Goal: Information Seeking & Learning: Find specific fact

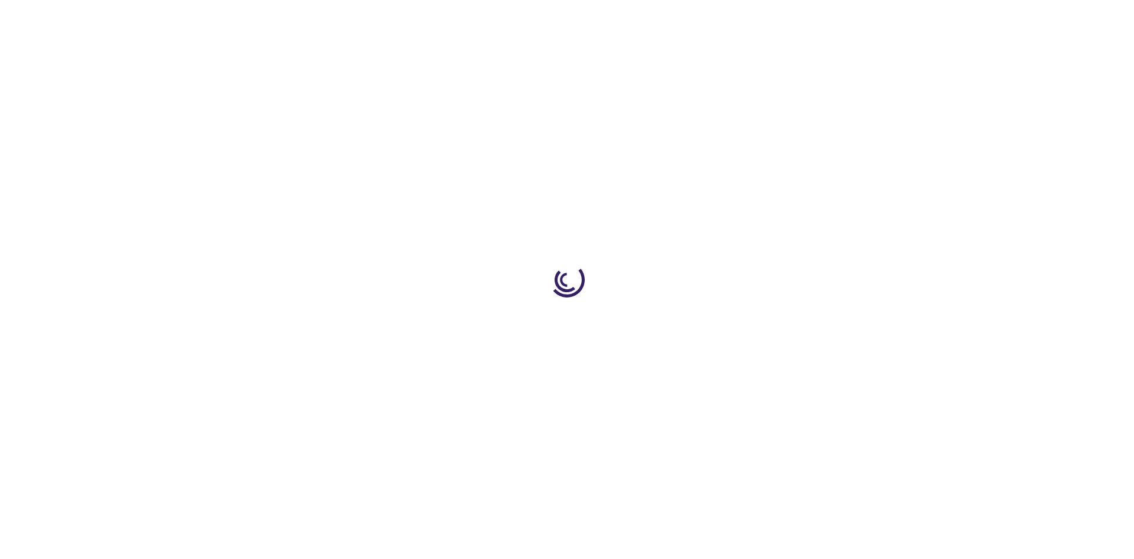
type input "0"
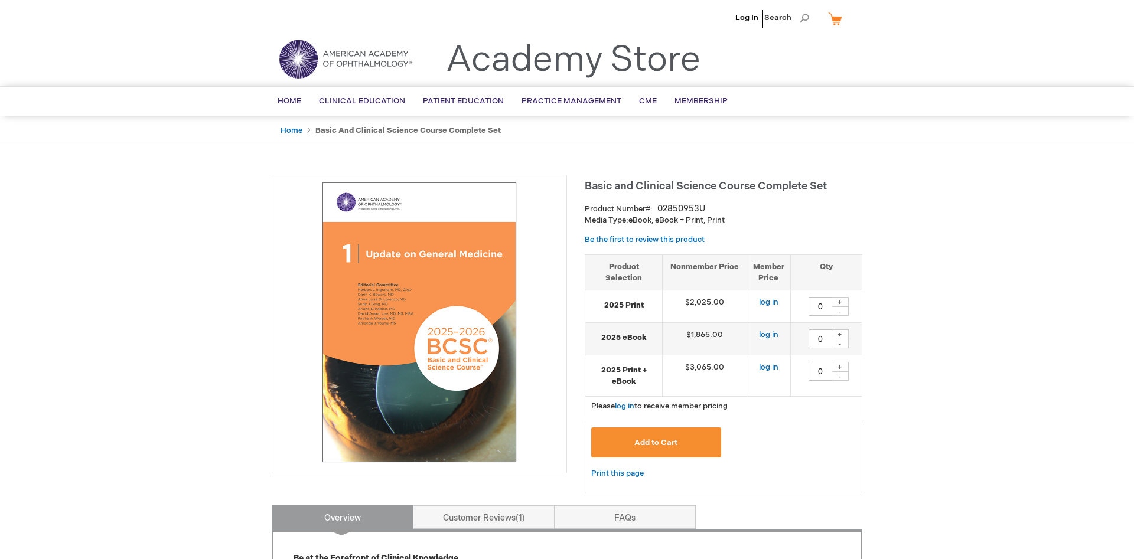
scroll to position [422, 0]
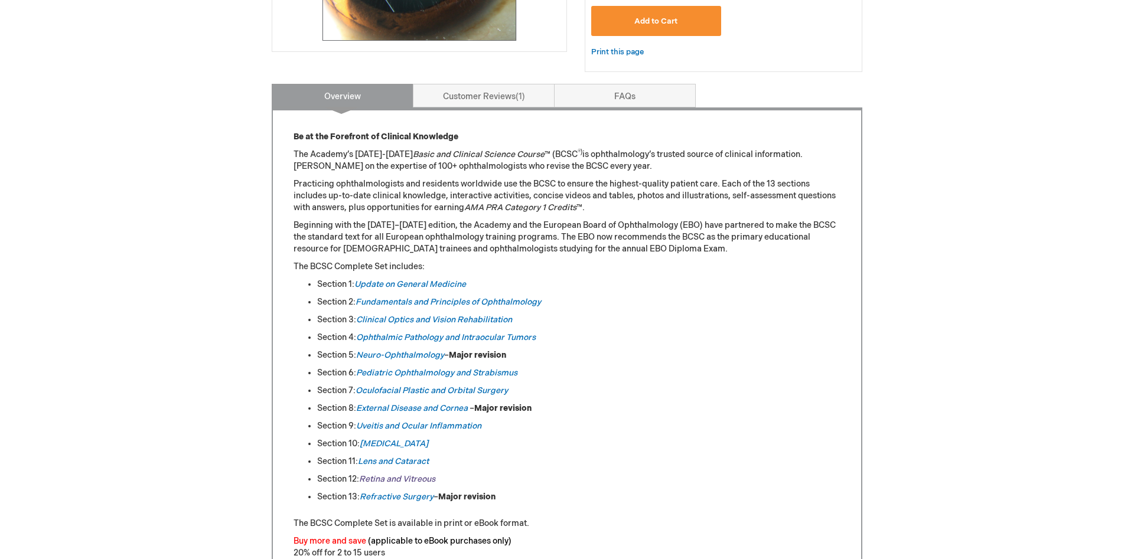
click at [403, 484] on link "Retina and Vitreous" at bounding box center [397, 479] width 76 height 10
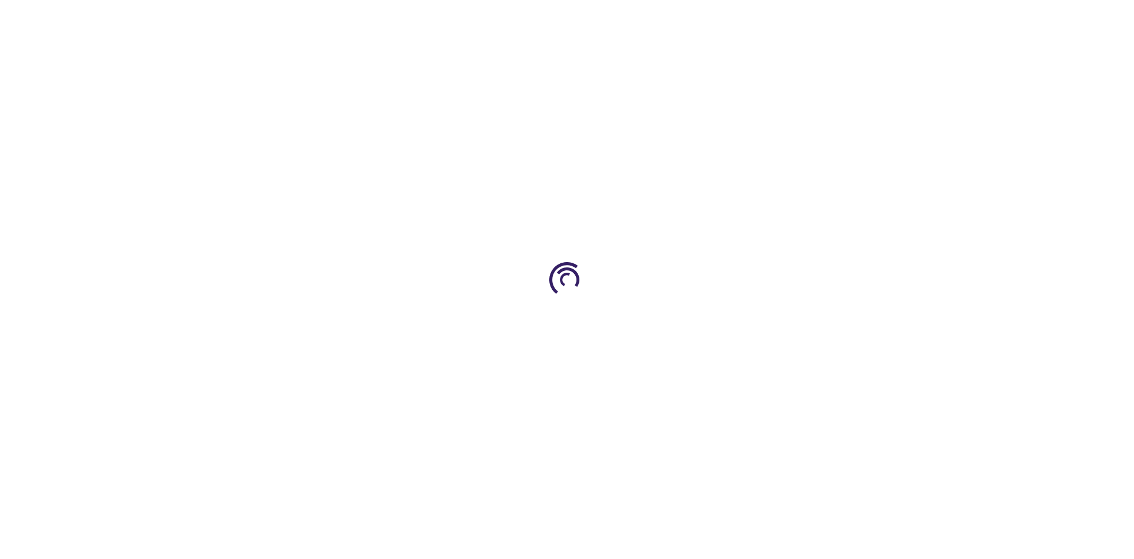
type input "0"
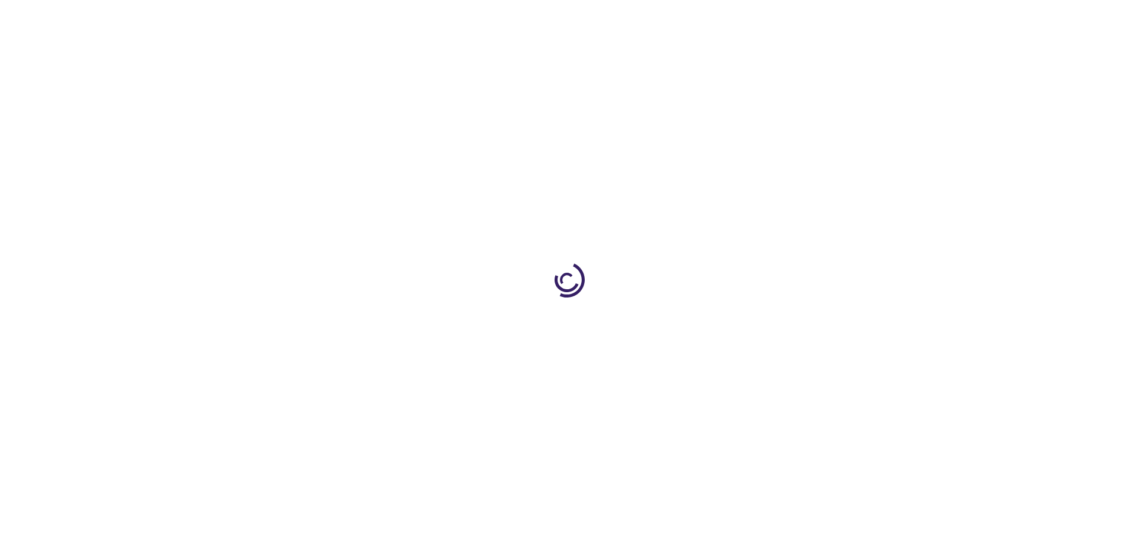
type input "0"
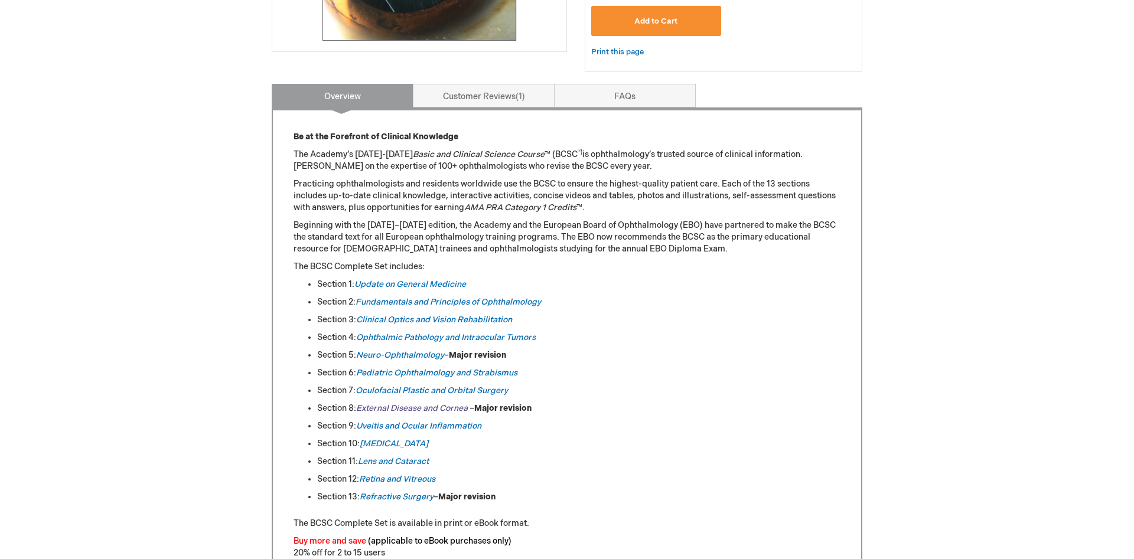
click at [418, 410] on em "External Disease and Cornea" at bounding box center [412, 408] width 112 height 10
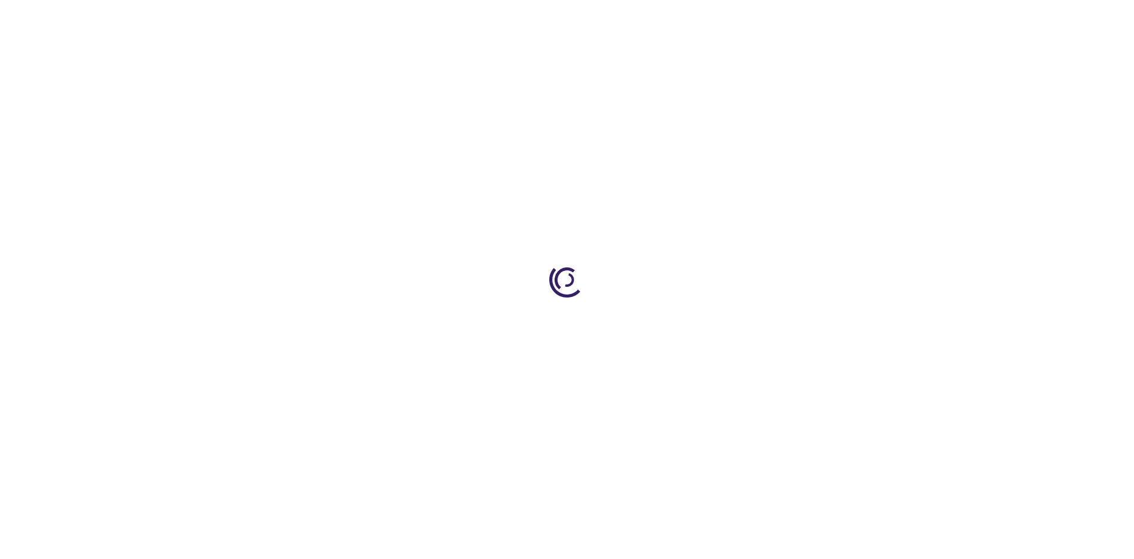
type input "0"
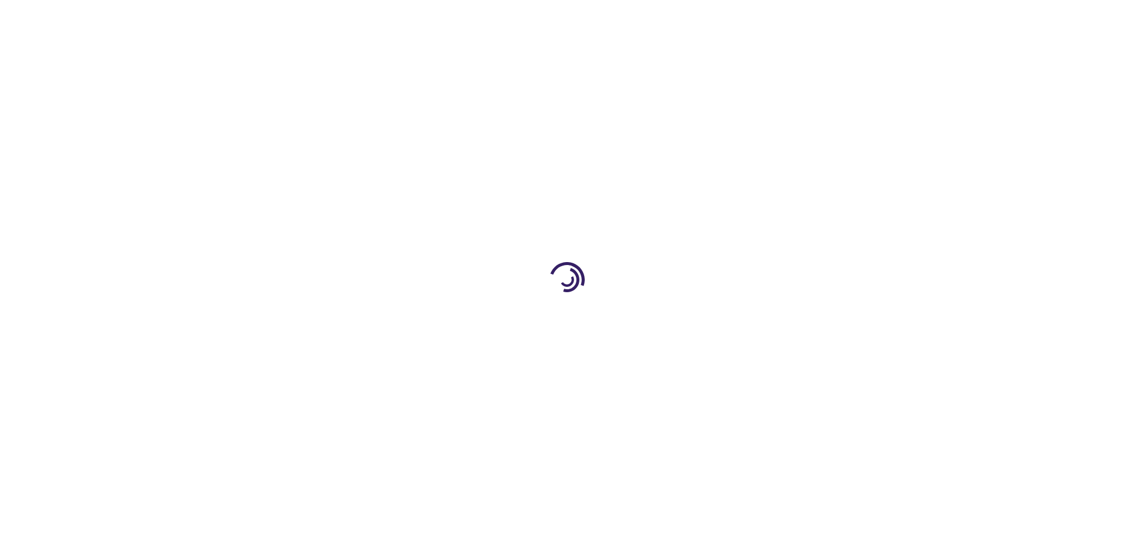
type input "0"
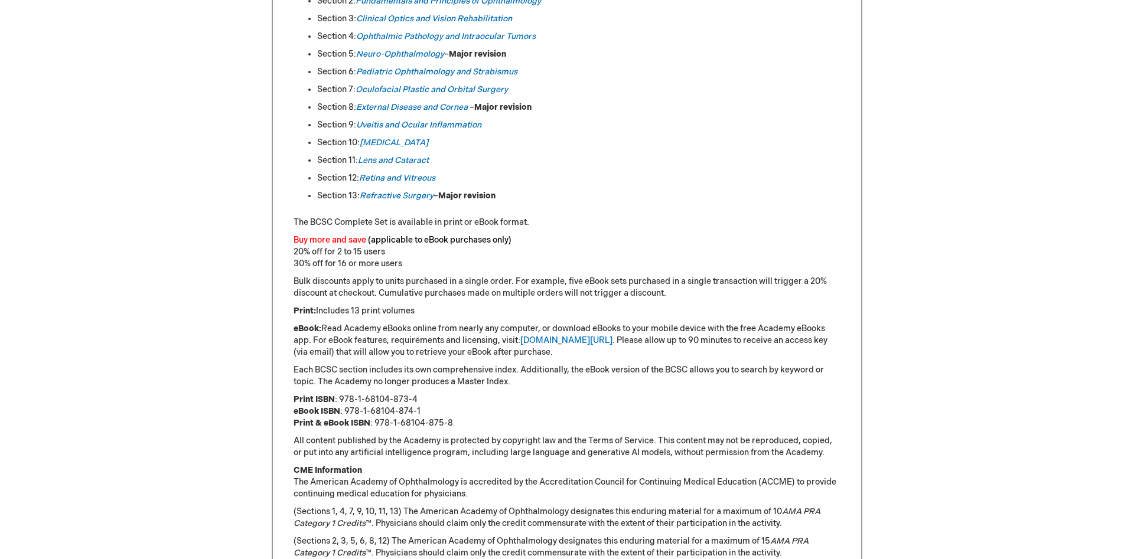
scroll to position [844, 0]
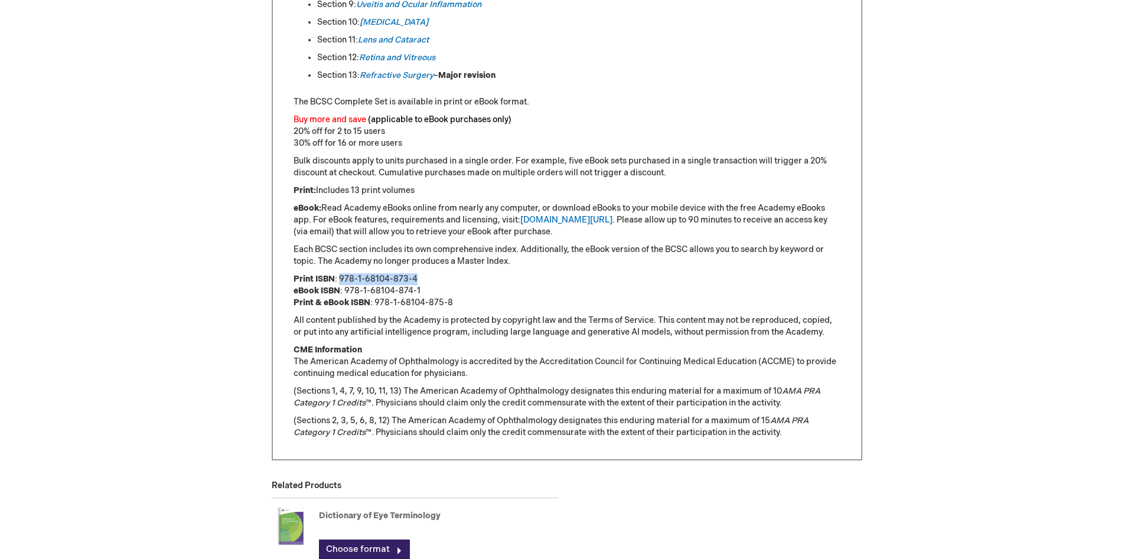
copy p "978-1-68104-873-4"
drag, startPoint x: 421, startPoint y: 282, endPoint x: 340, endPoint y: 285, distance: 80.4
click at [340, 285] on p "Print ISBN : 978-1-68104-873-4 eBook ISBN : 978-1-68104-874-1 Print & eBook ISB…" at bounding box center [567, 291] width 547 height 35
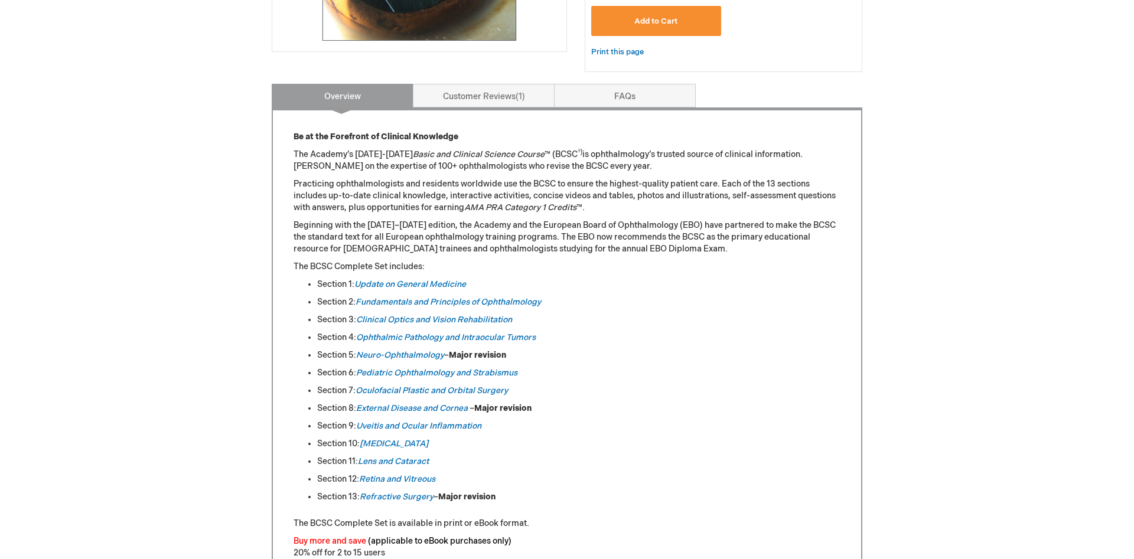
scroll to position [0, 0]
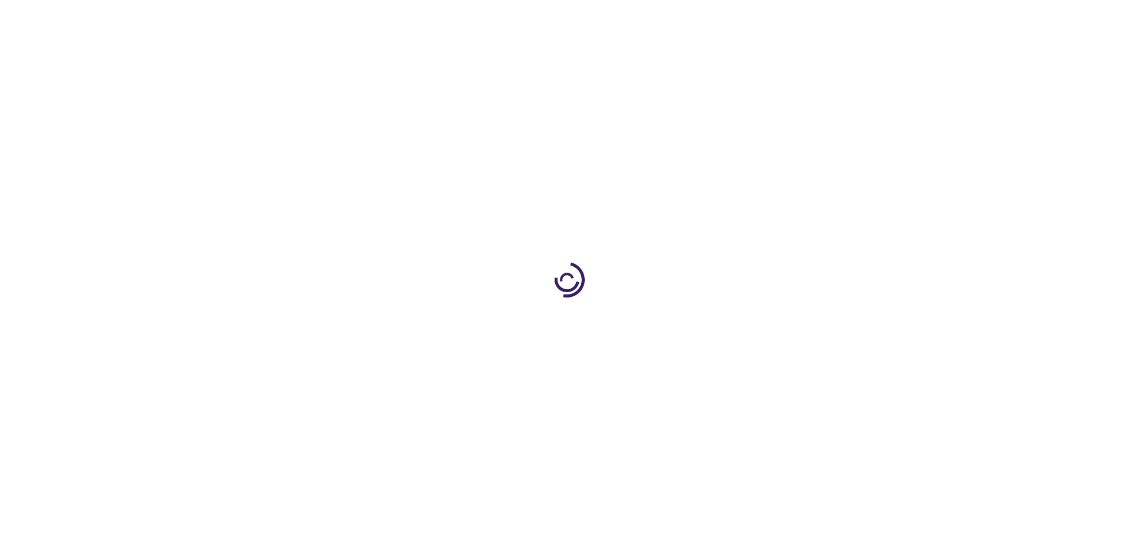
type input "0"
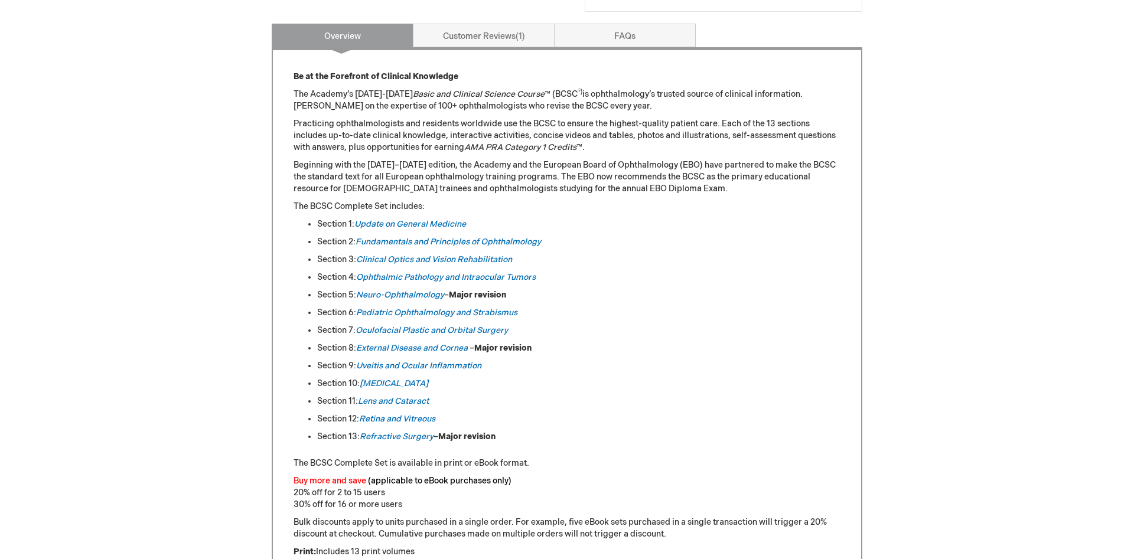
scroll to position [844, 0]
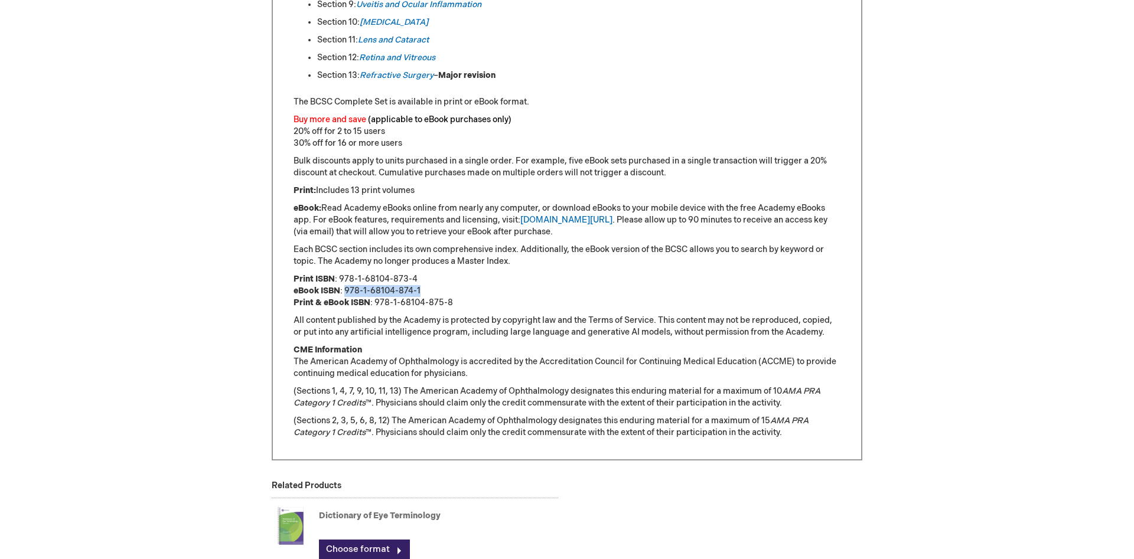
drag, startPoint x: 425, startPoint y: 294, endPoint x: 346, endPoint y: 297, distance: 79.8
click at [346, 297] on p "Print ISBN : 978-1-68104-873-4 eBook ISBN : 978-1-68104-874-1 Print & eBook ISB…" at bounding box center [567, 291] width 547 height 35
copy p "978-1-68104-874-1"
drag, startPoint x: 454, startPoint y: 304, endPoint x: 373, endPoint y: 308, distance: 81.6
click at [373, 308] on p "Print ISBN : 978-1-68104-873-4 eBook ISBN : 978-1-68104-874-1 Print & eBook ISB…" at bounding box center [567, 291] width 547 height 35
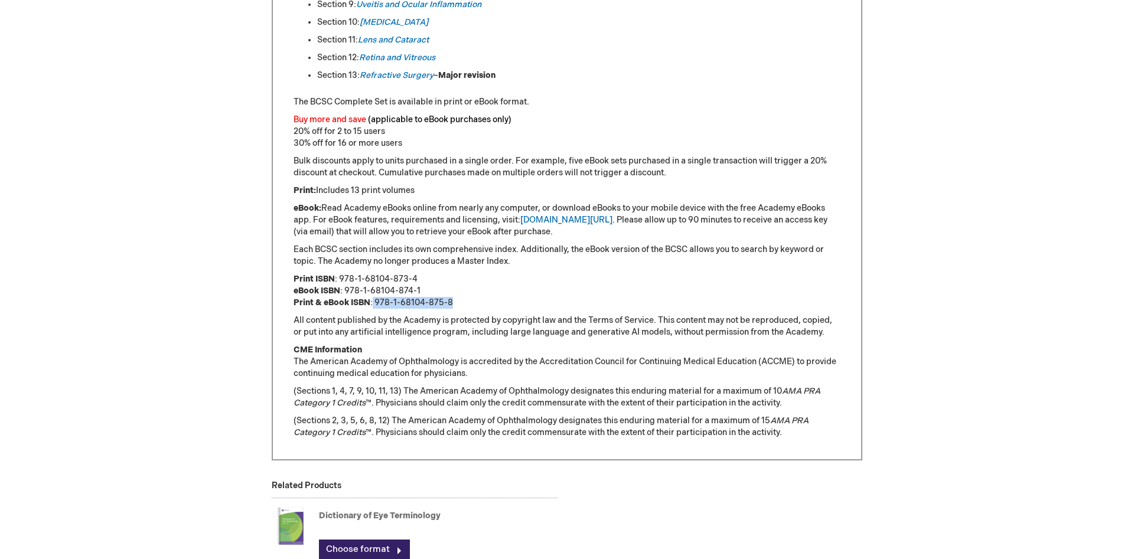
copy p "978-1-68104-875-8"
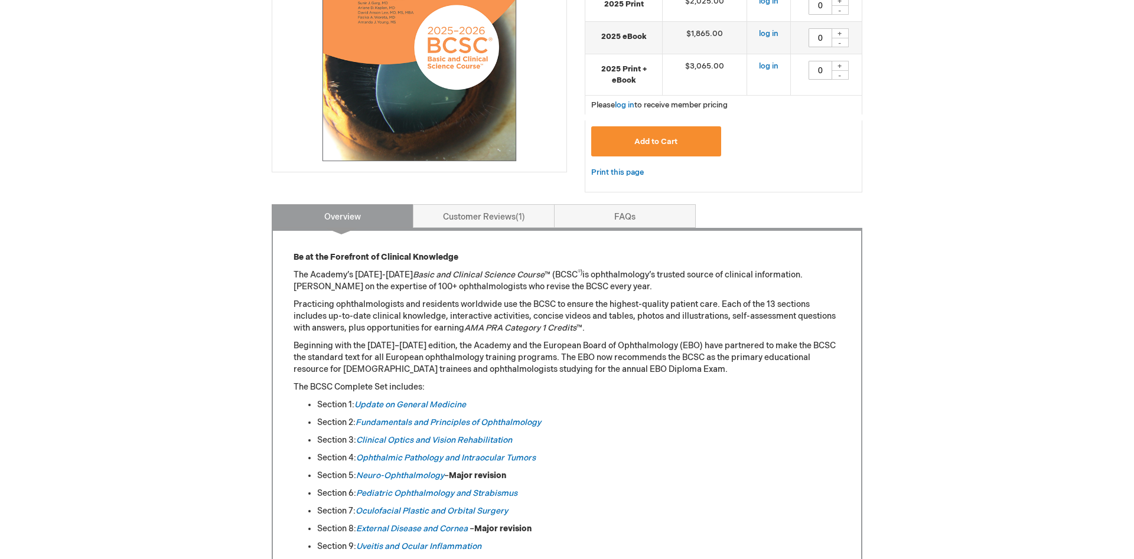
scroll to position [542, 0]
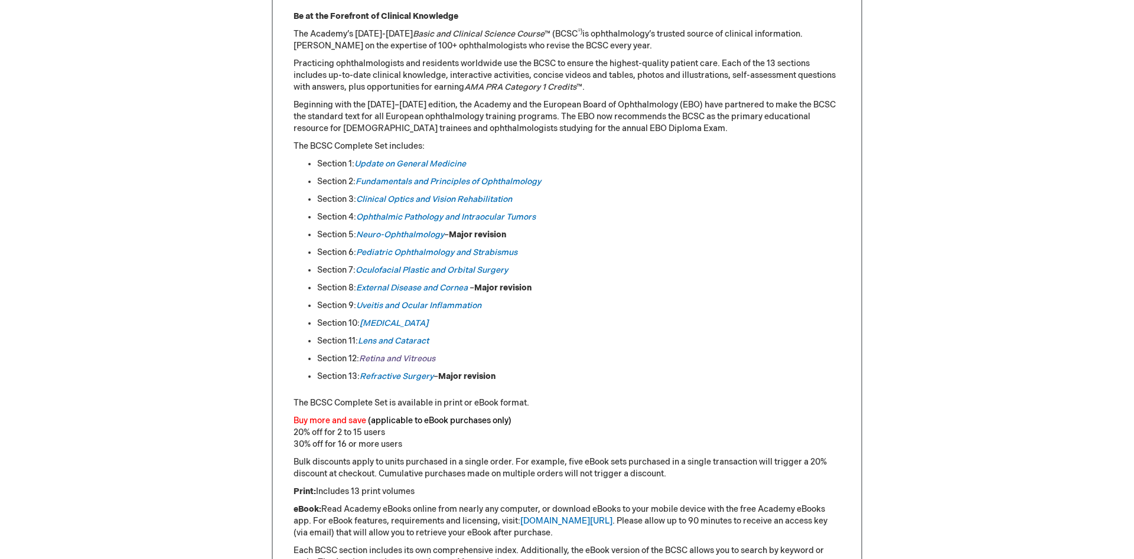
click at [376, 364] on link "Retina and Vitreous" at bounding box center [397, 359] width 76 height 10
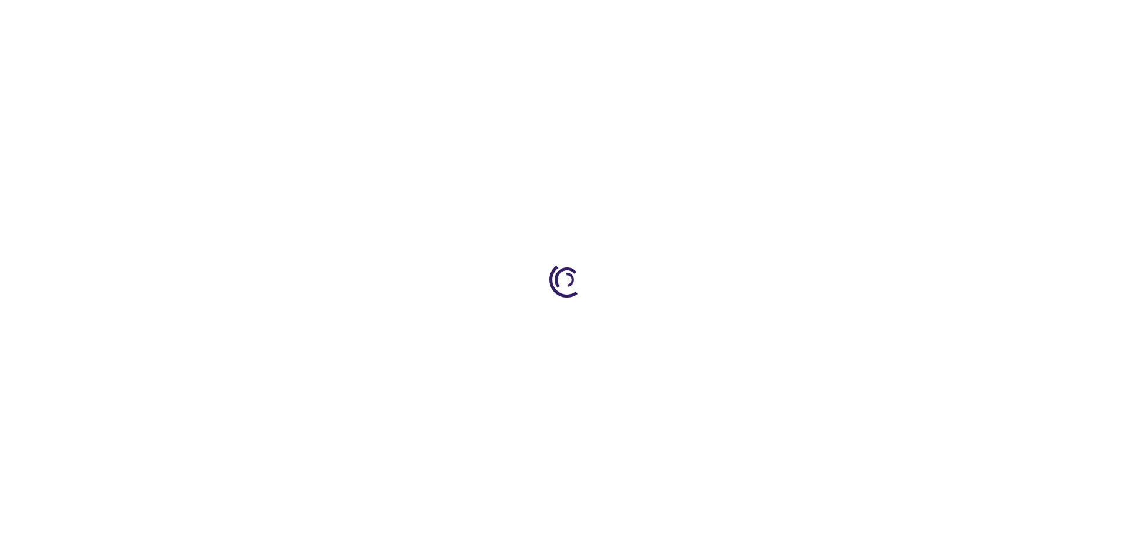
type input "0"
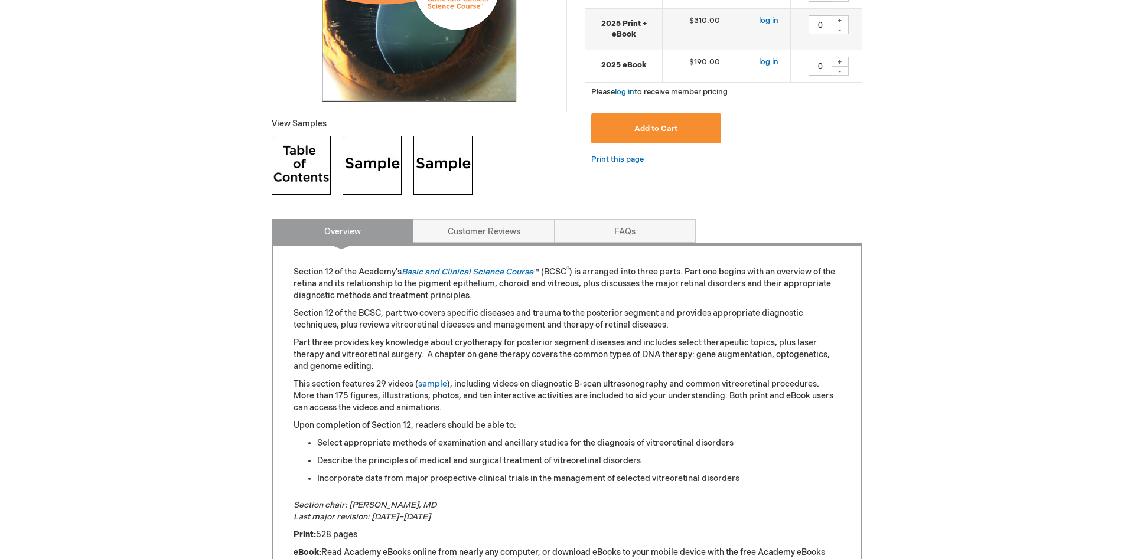
scroll to position [542, 0]
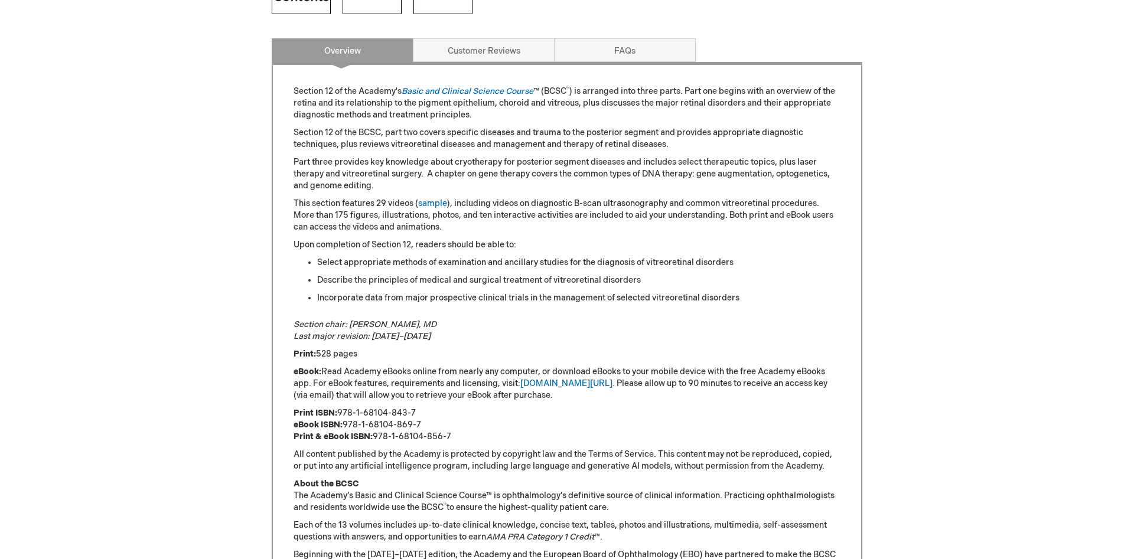
drag, startPoint x: 405, startPoint y: 412, endPoint x: 339, endPoint y: 415, distance: 65.6
click at [339, 415] on p "Print ISBN: 978-1-68104-843-7 eBook ISBN: 978-1-68104-869-7 Print & eBook ISBN:…" at bounding box center [567, 425] width 547 height 35
